Goal: Navigation & Orientation: Find specific page/section

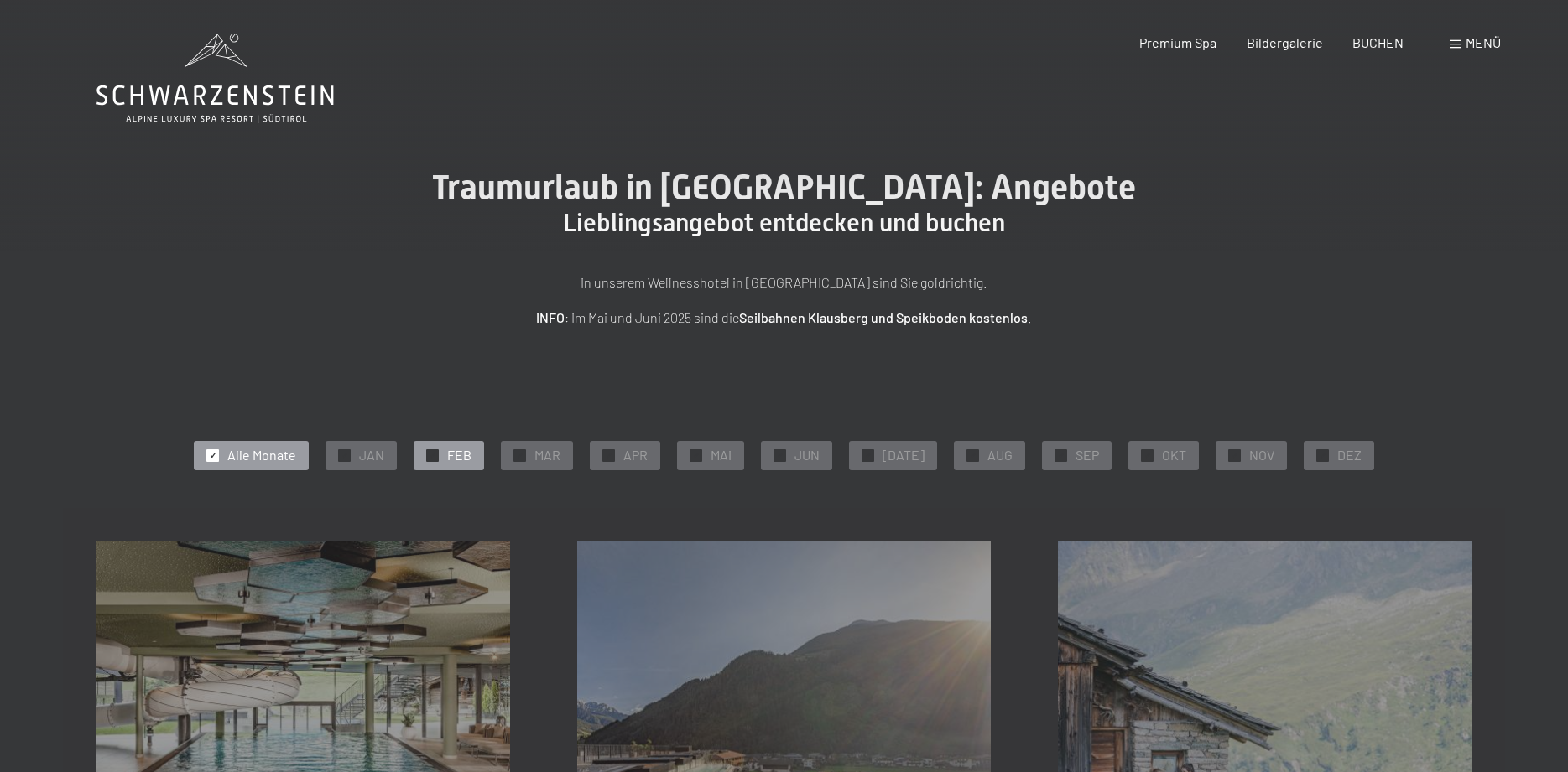
click at [438, 453] on div at bounding box center [432, 455] width 13 height 13
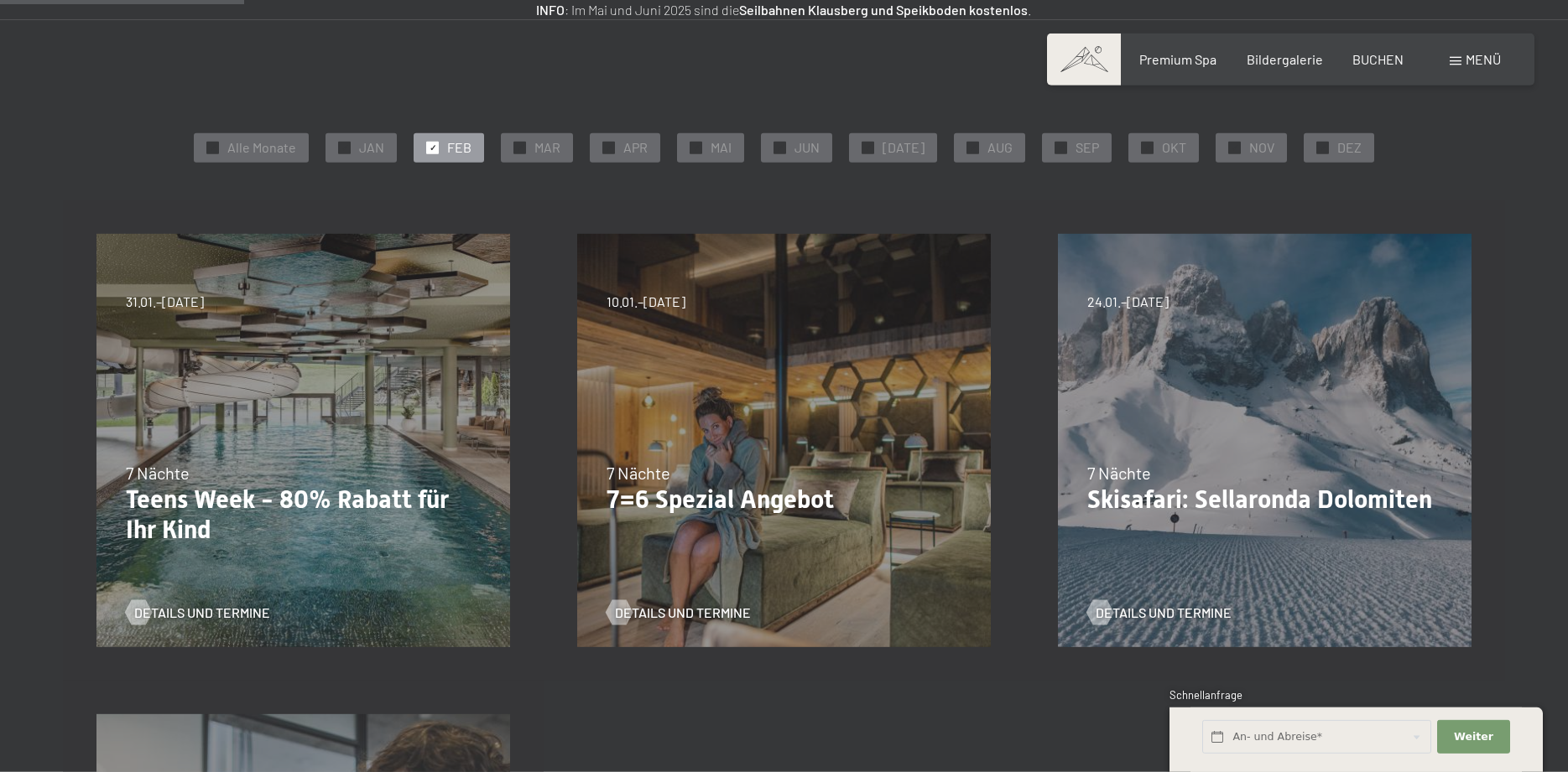
scroll to position [342, 0]
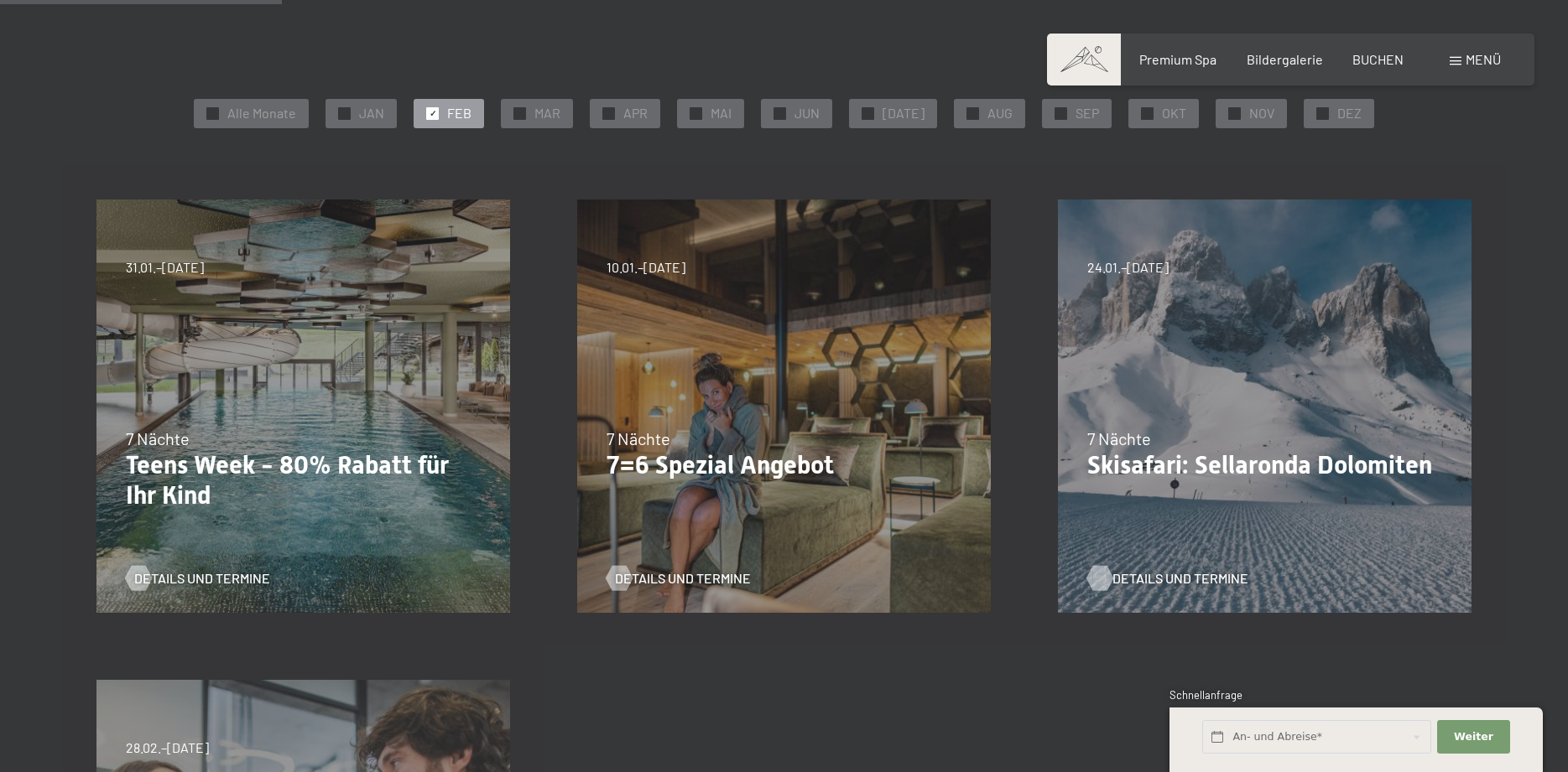
click at [1132, 579] on span "Details und Termine" at bounding box center [1180, 579] width 136 height 19
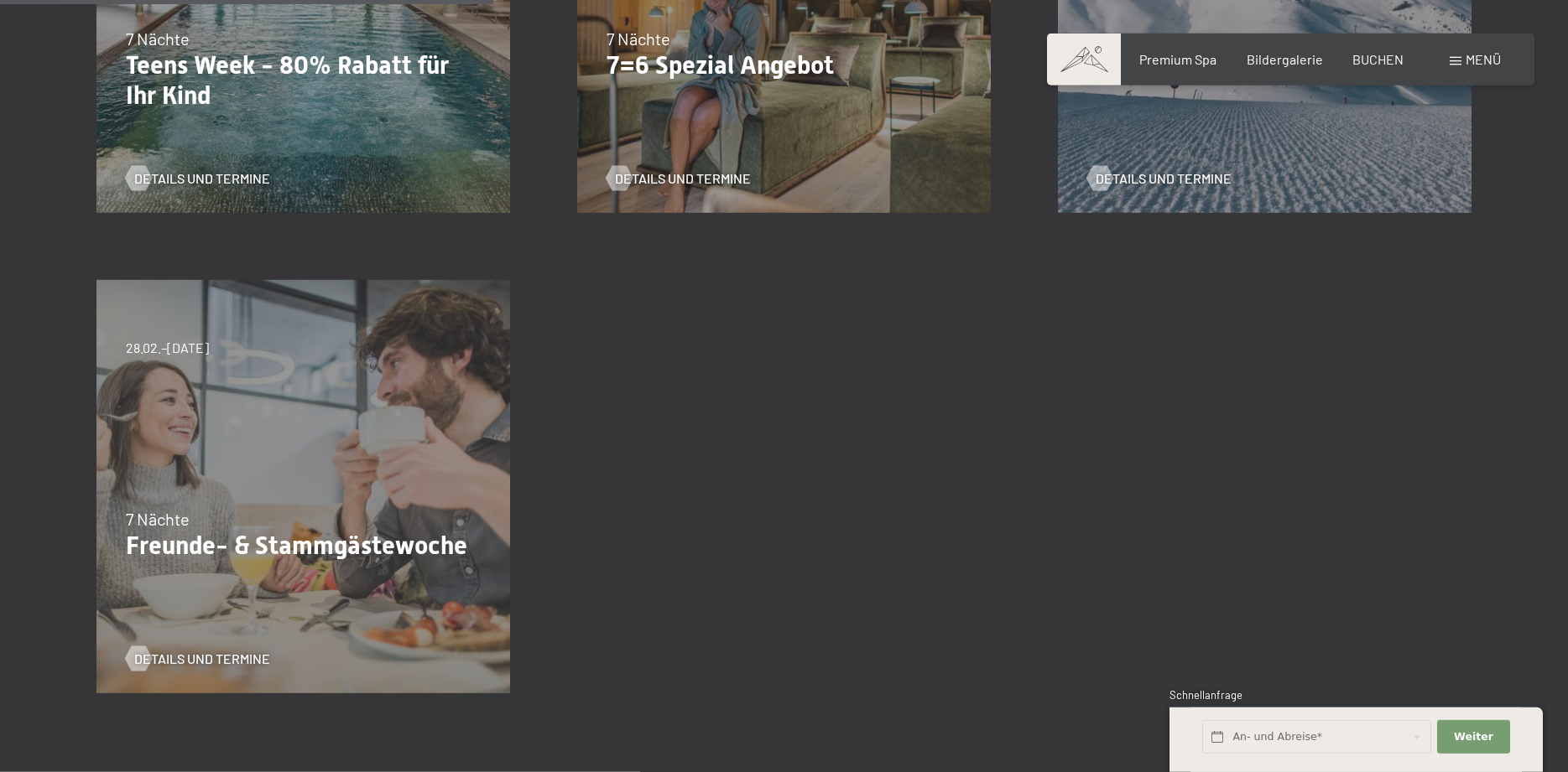
scroll to position [769, 0]
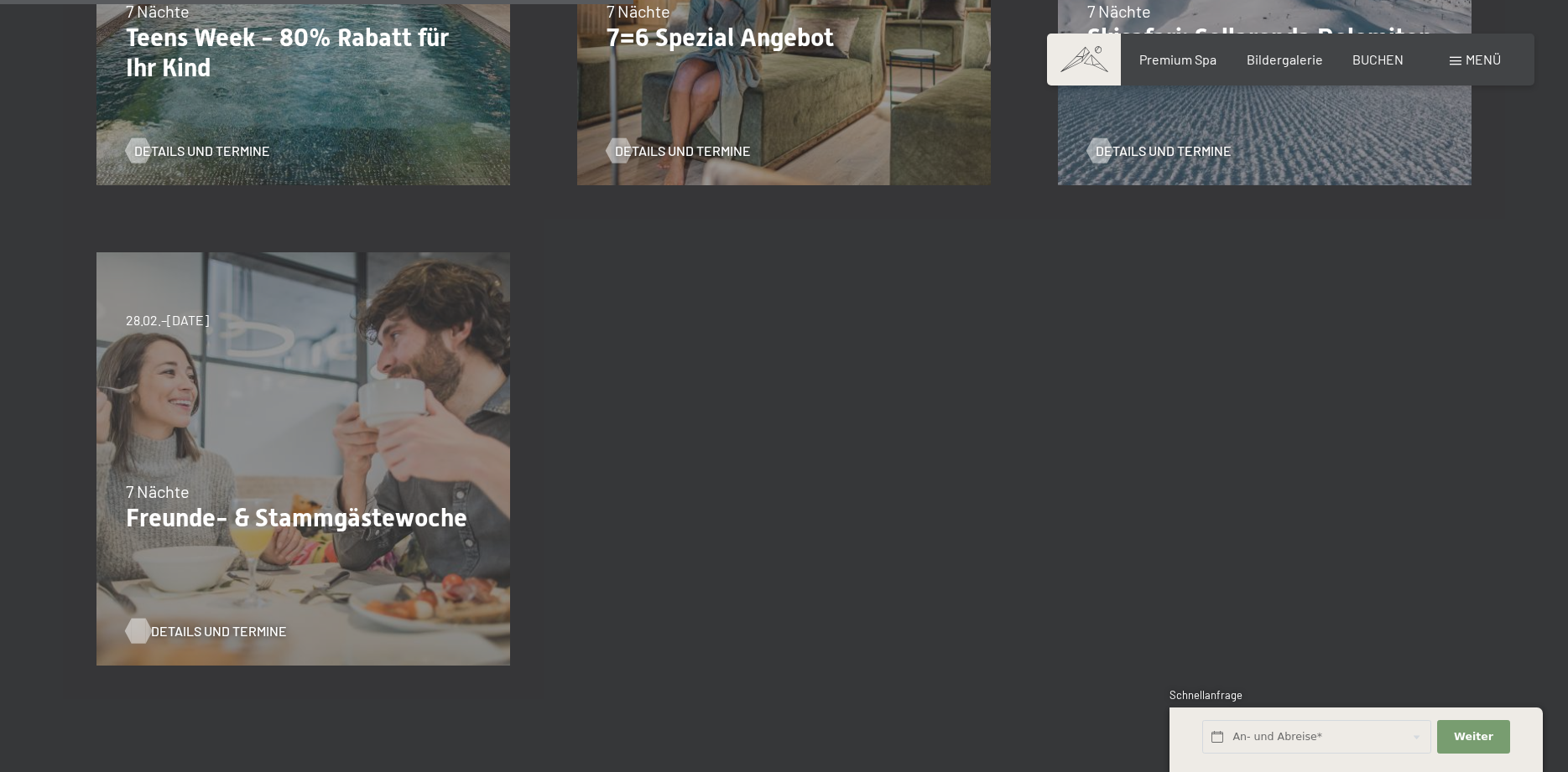
click at [192, 631] on span "Details und Termine" at bounding box center [219, 631] width 136 height 19
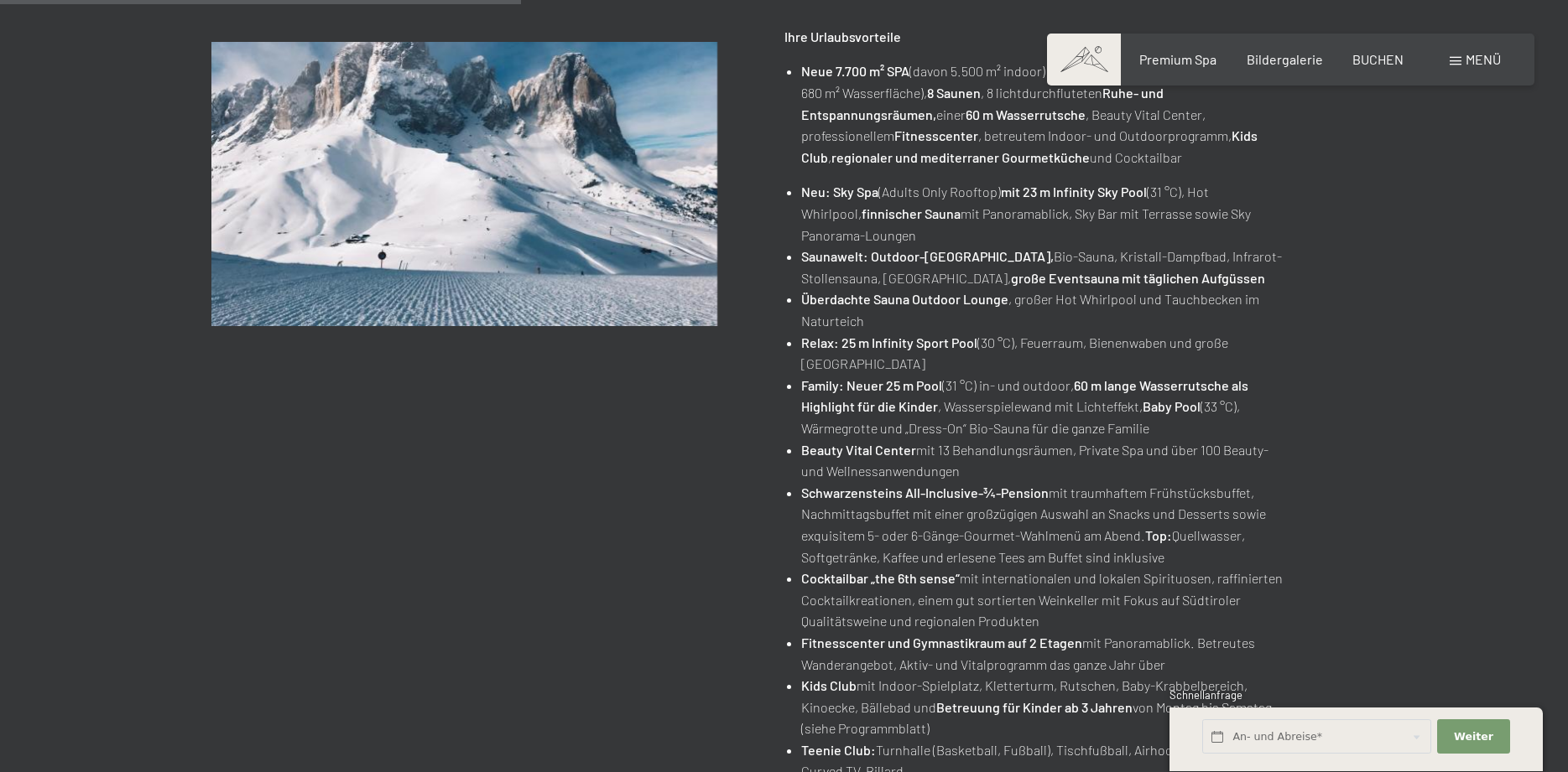
scroll to position [684, 0]
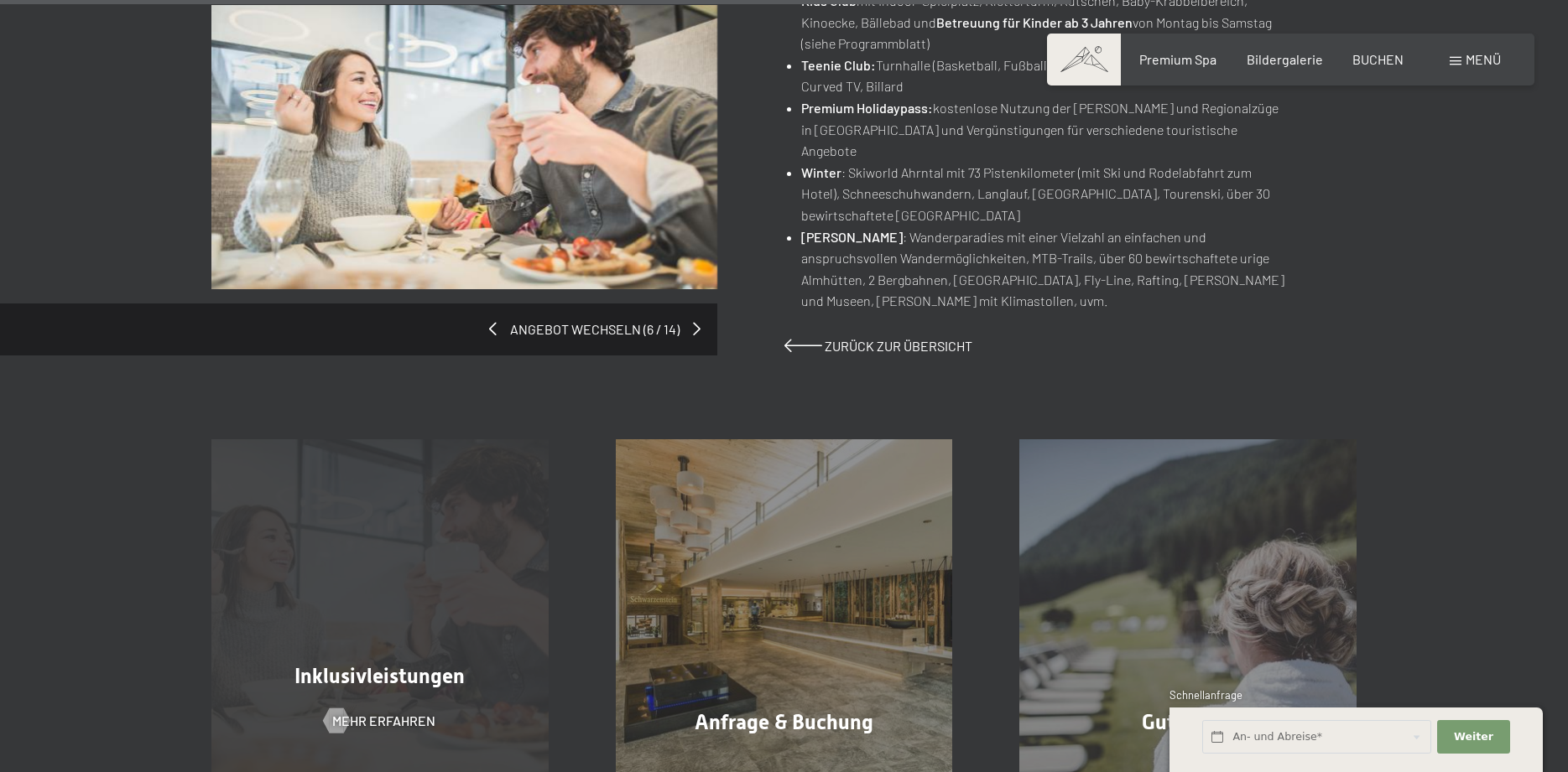
scroll to position [1625, 0]
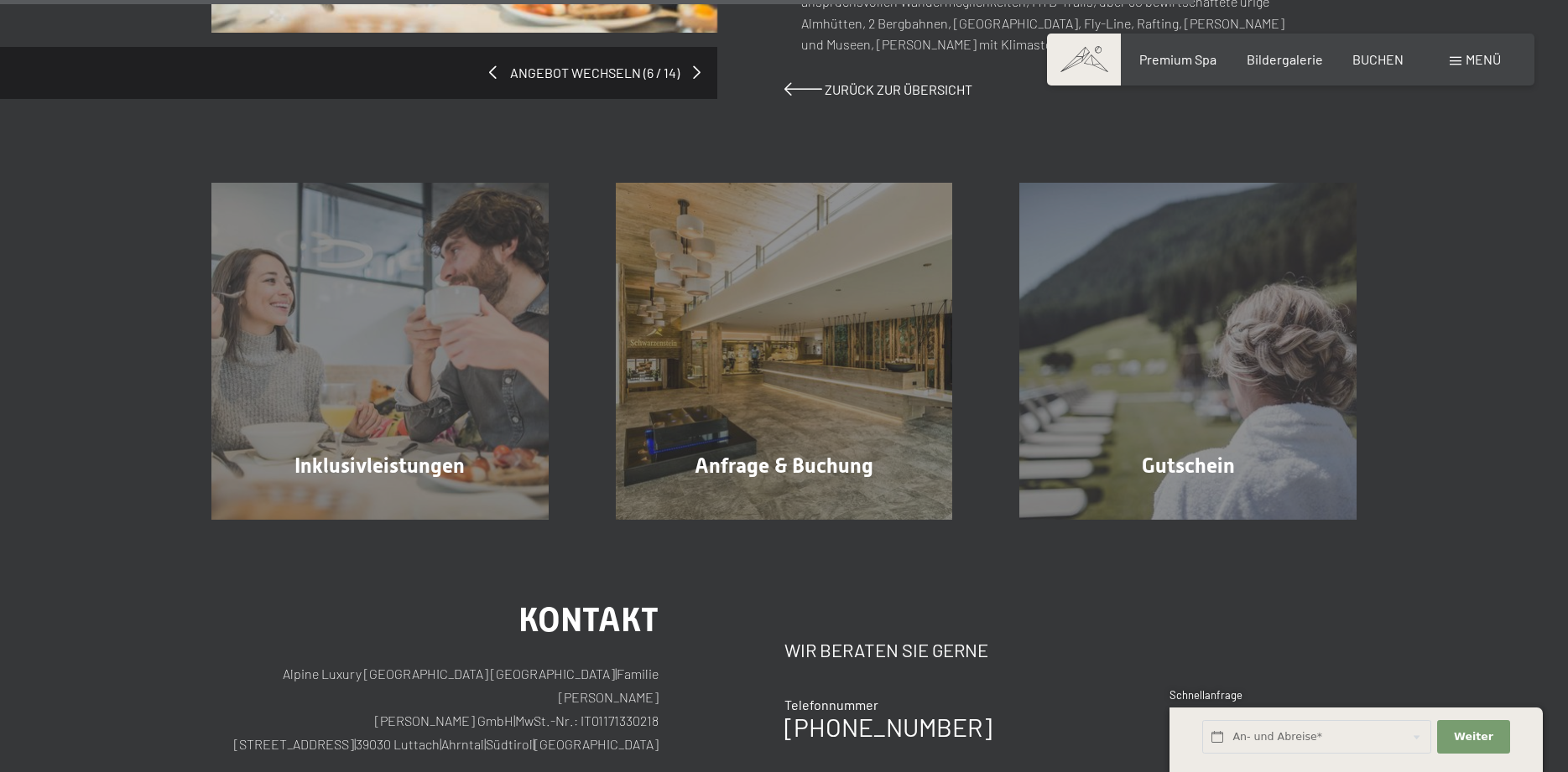
click at [1457, 65] on span at bounding box center [1455, 61] width 12 height 9
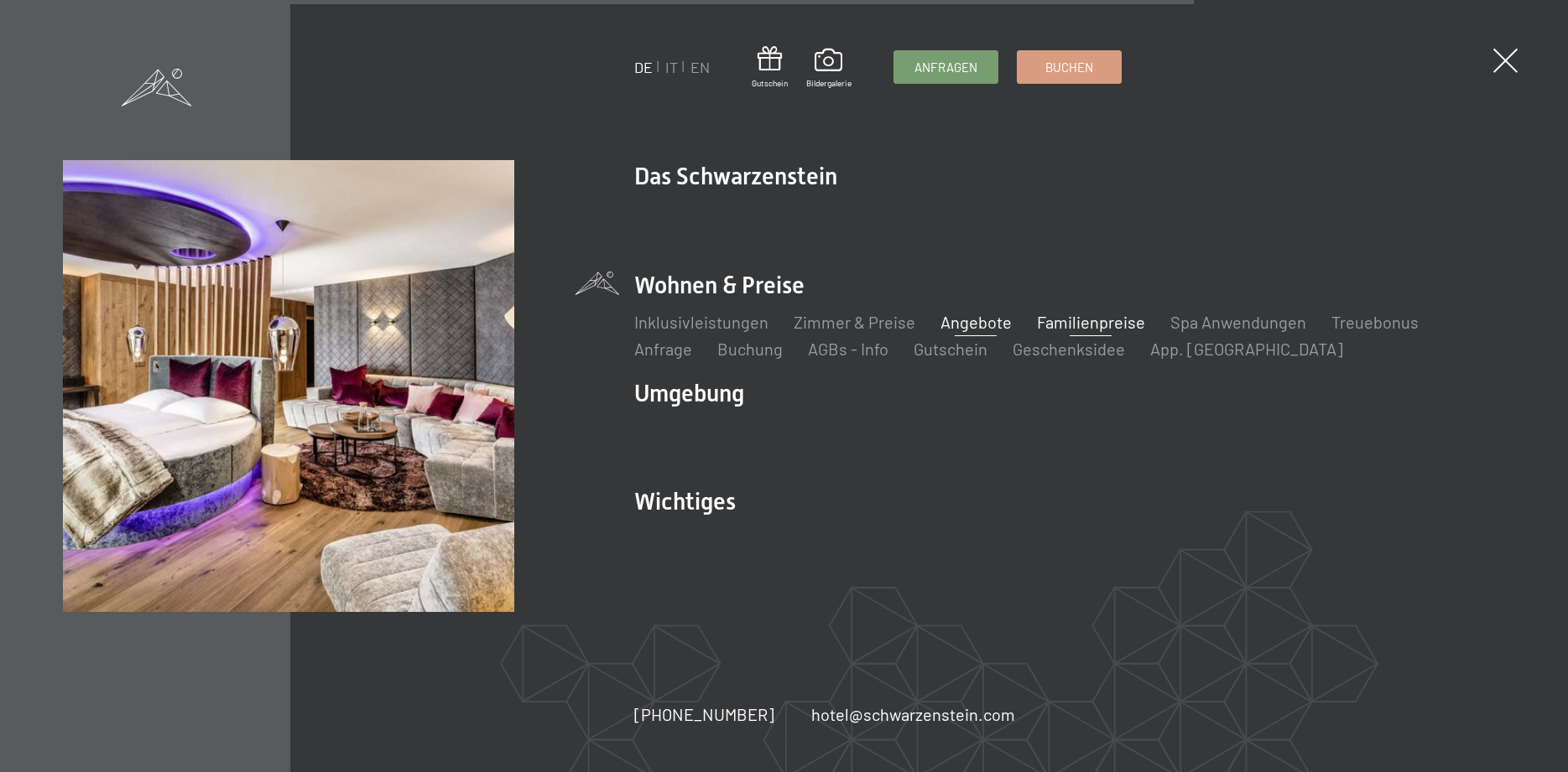
click at [1054, 320] on link "Familienpreise" at bounding box center [1090, 322] width 109 height 20
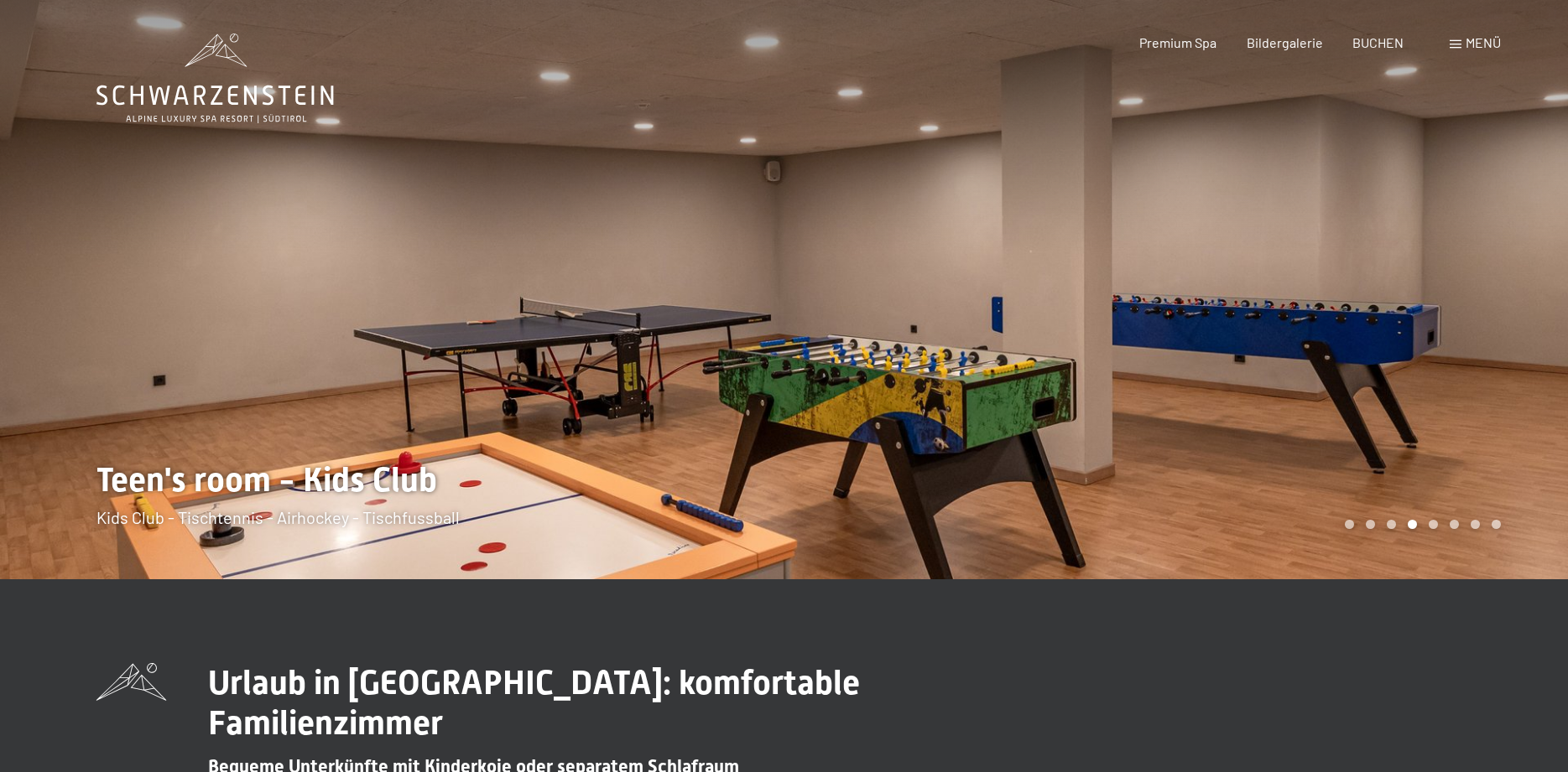
click at [1467, 348] on div at bounding box center [1177, 290] width 784 height 579
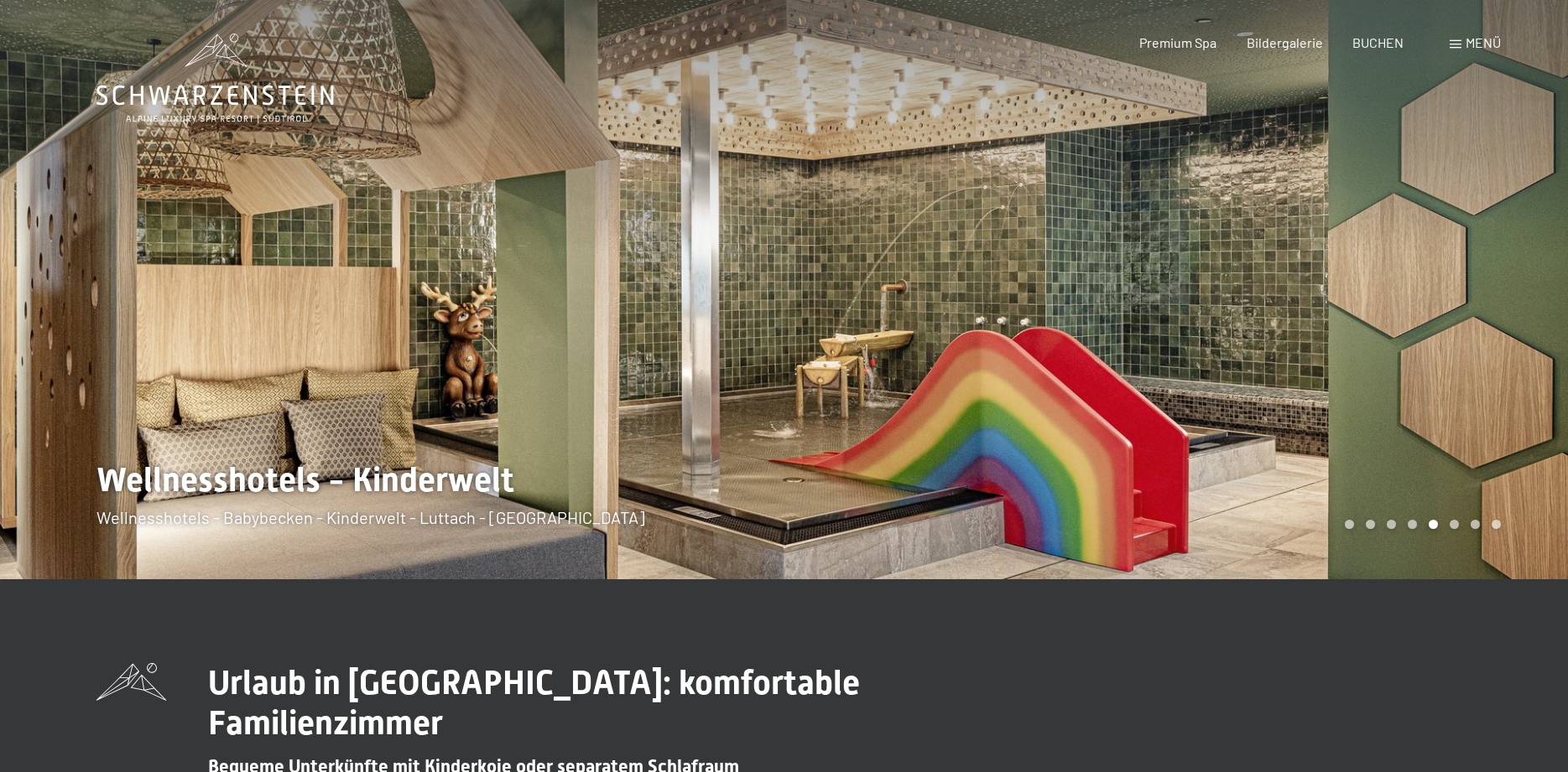
click at [1460, 352] on div at bounding box center [1177, 290] width 784 height 579
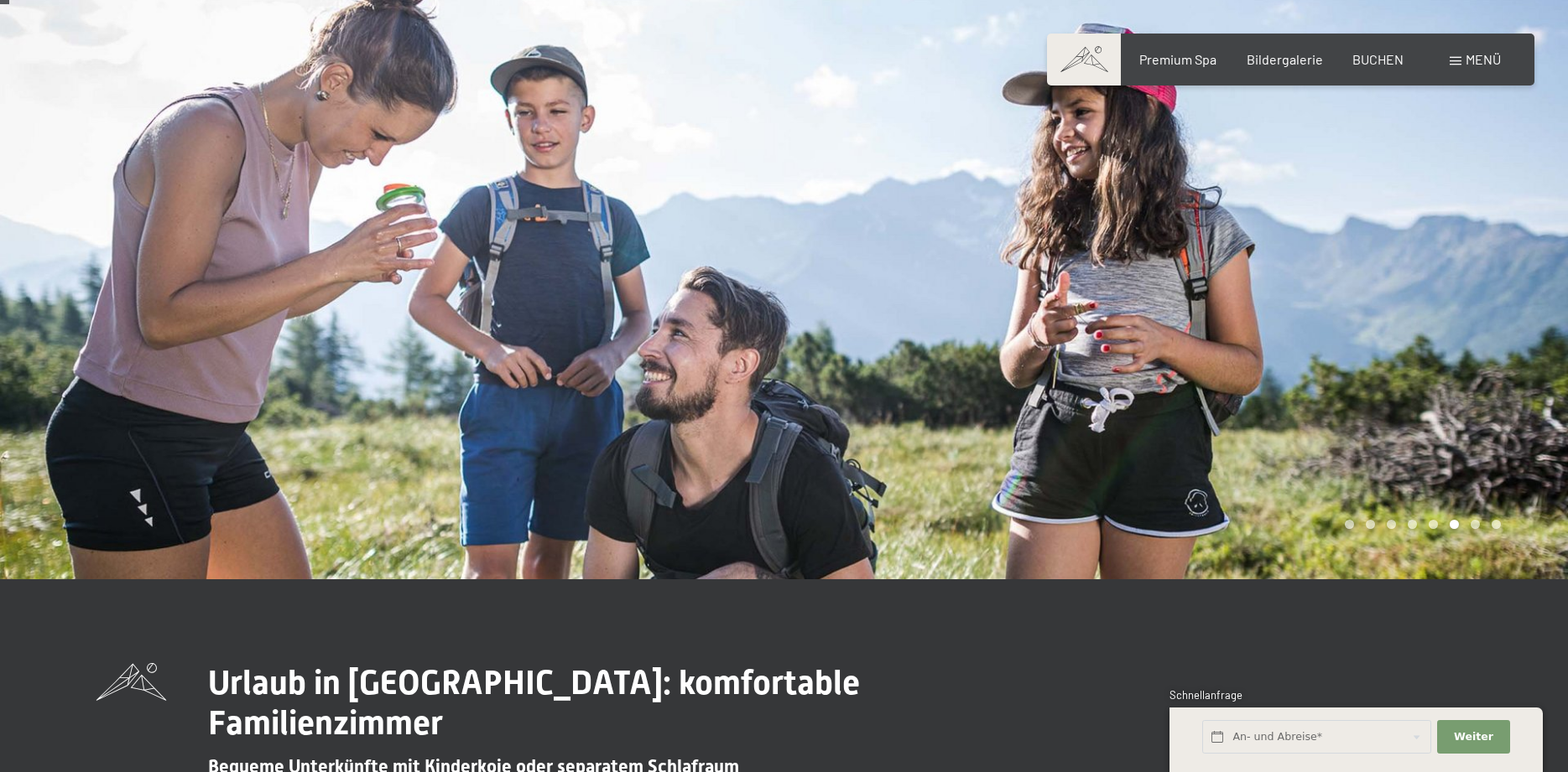
scroll to position [171, 0]
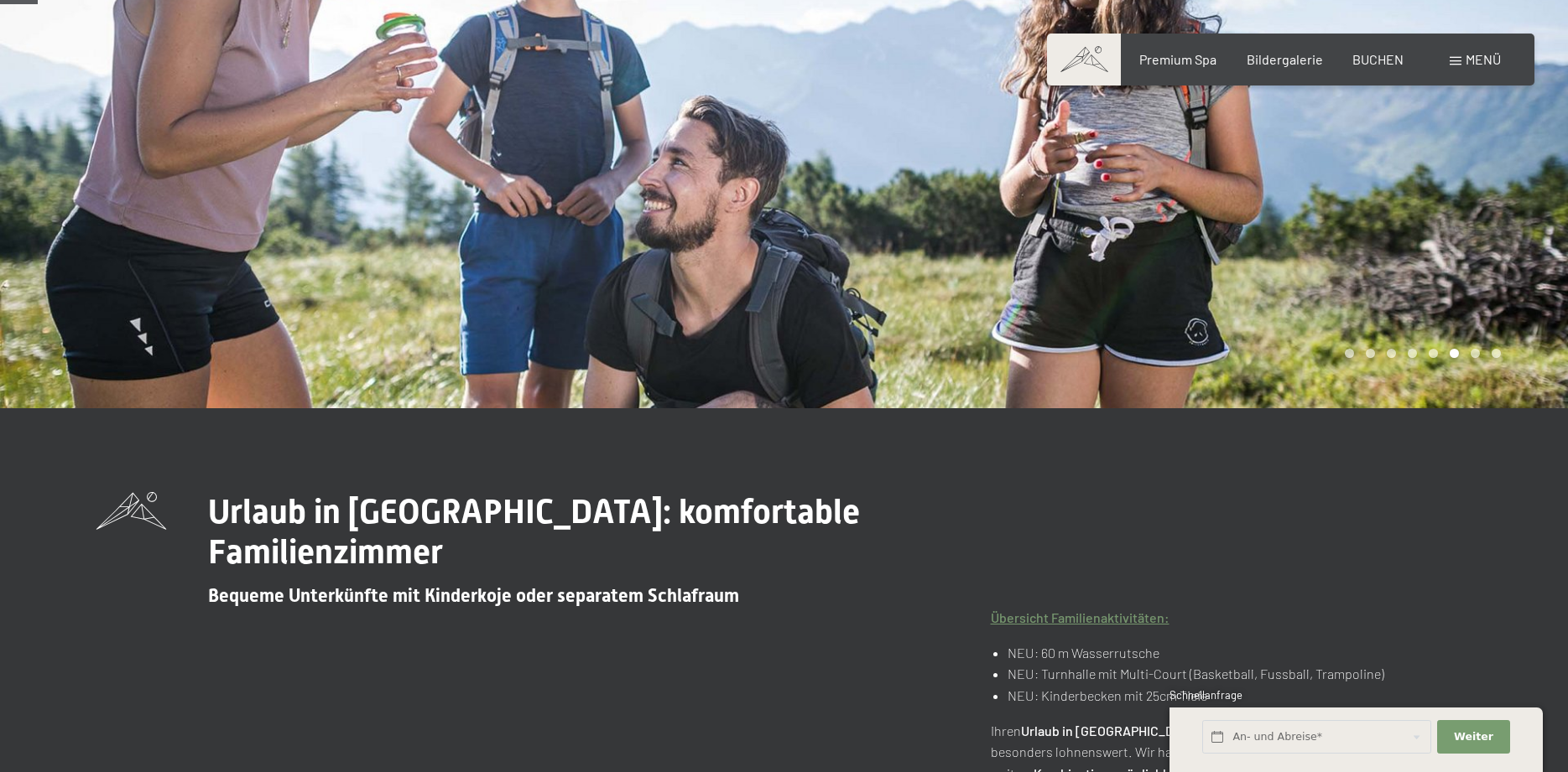
click at [1481, 56] on span "Menü" at bounding box center [1483, 59] width 35 height 16
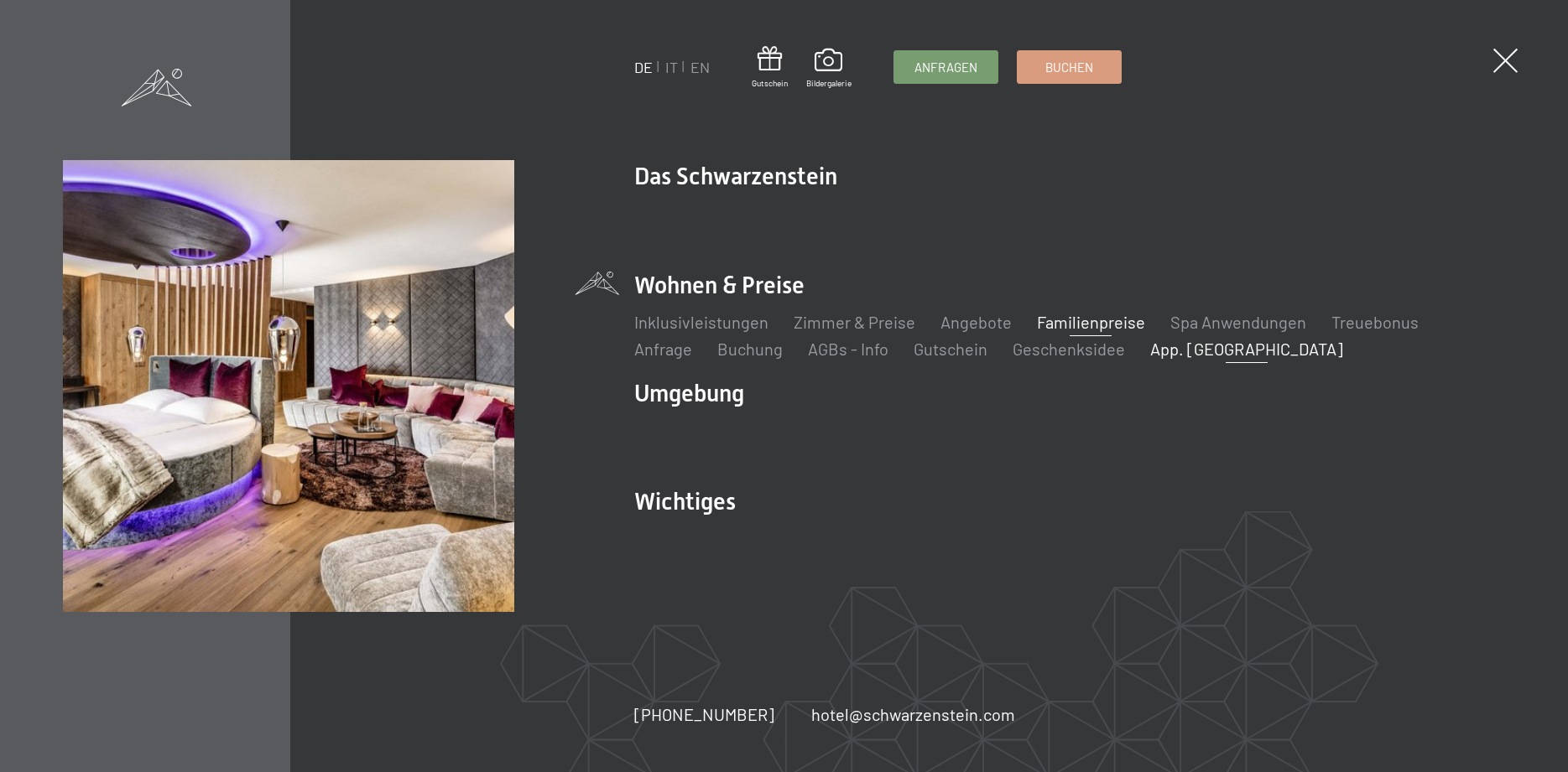
click at [1165, 348] on link "App. [GEOGRAPHIC_DATA]" at bounding box center [1247, 349] width 193 height 20
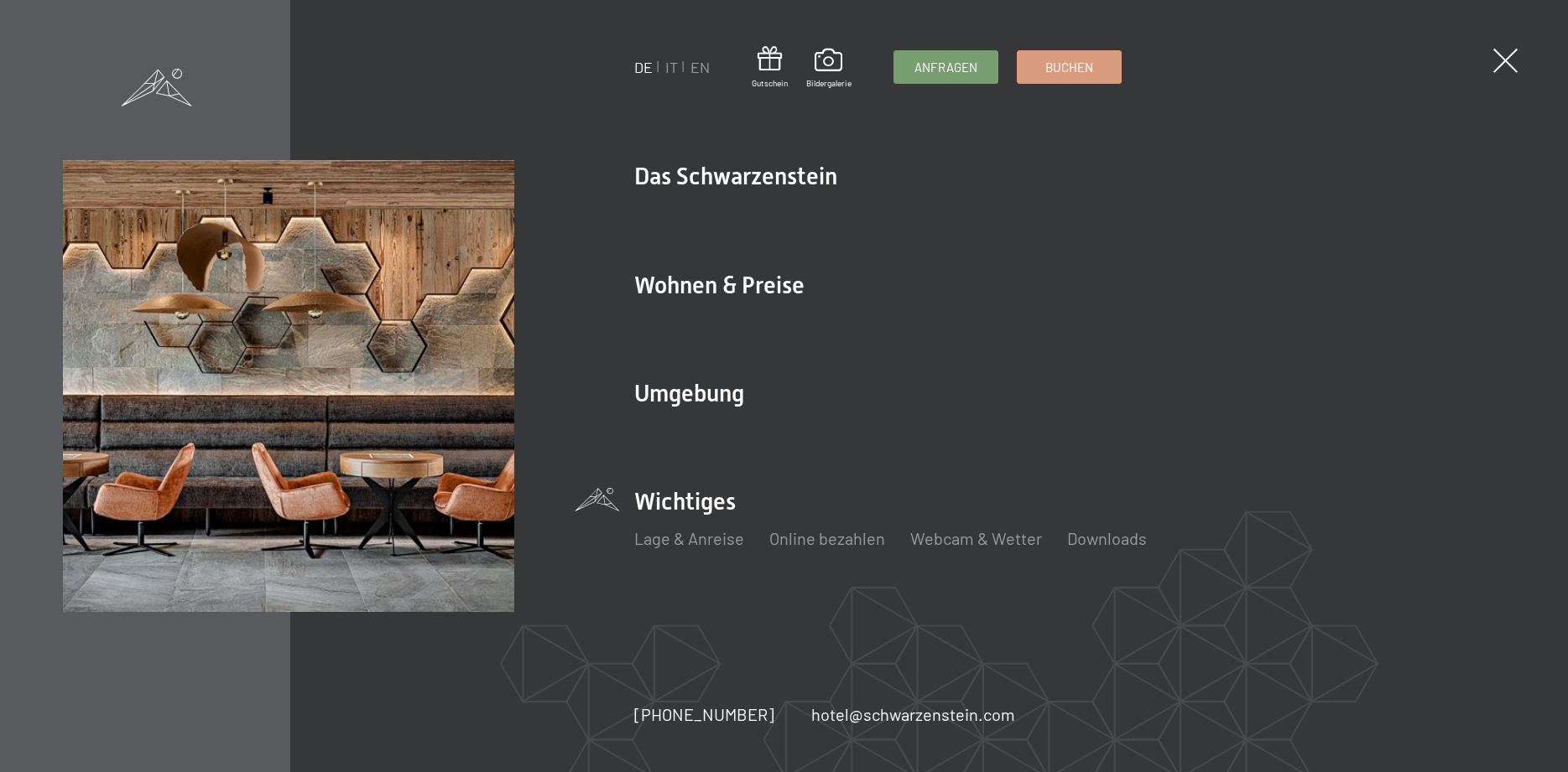
click at [660, 493] on li "Wichtiges Lage & Anreise Online bezahlen Webcam & Wetter Downloads" at bounding box center [1070, 526] width 872 height 83
click at [938, 543] on link "Webcam & Wetter" at bounding box center [976, 538] width 132 height 20
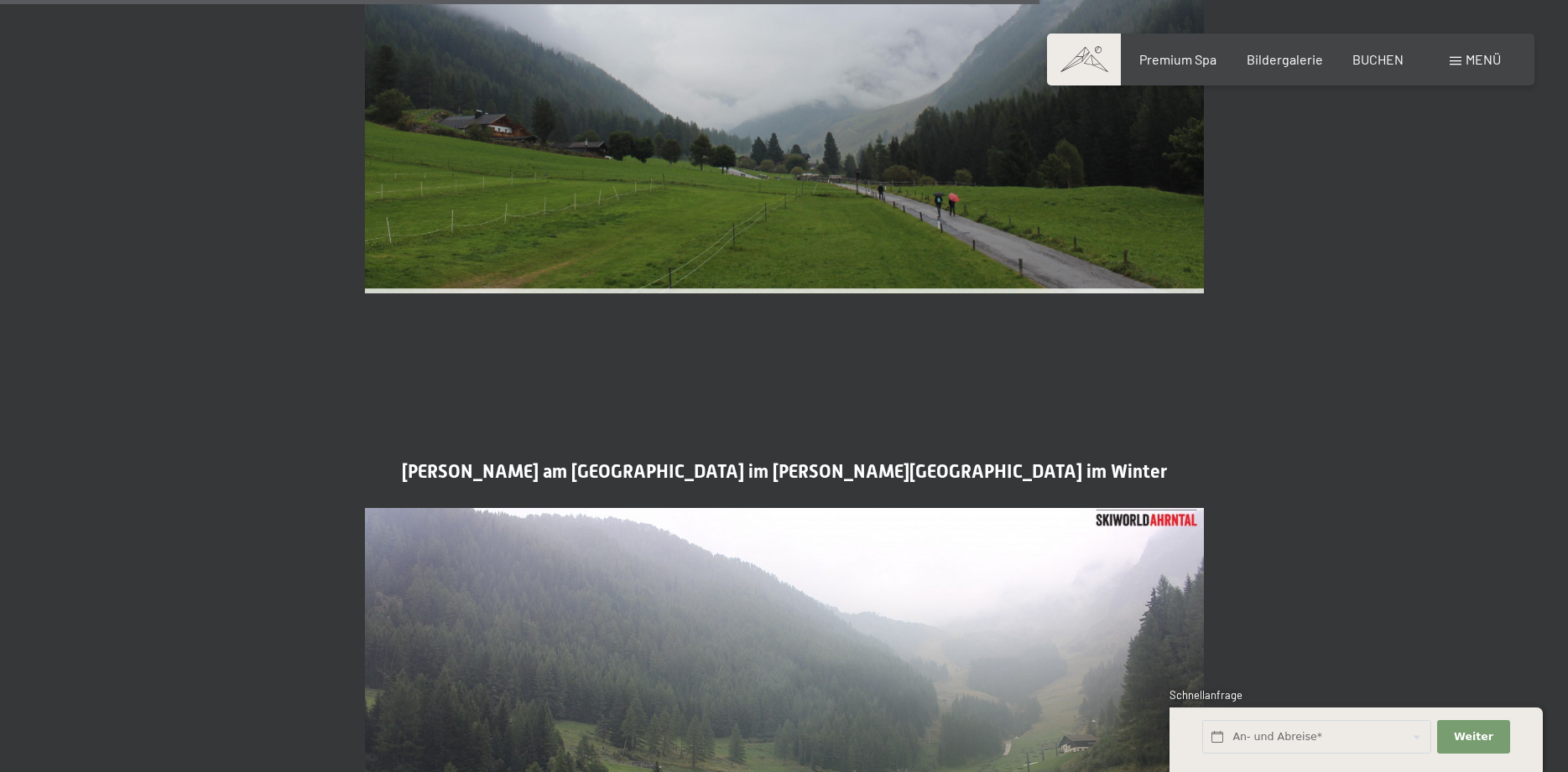
scroll to position [4190, 0]
